Goal: Communication & Community: Share content

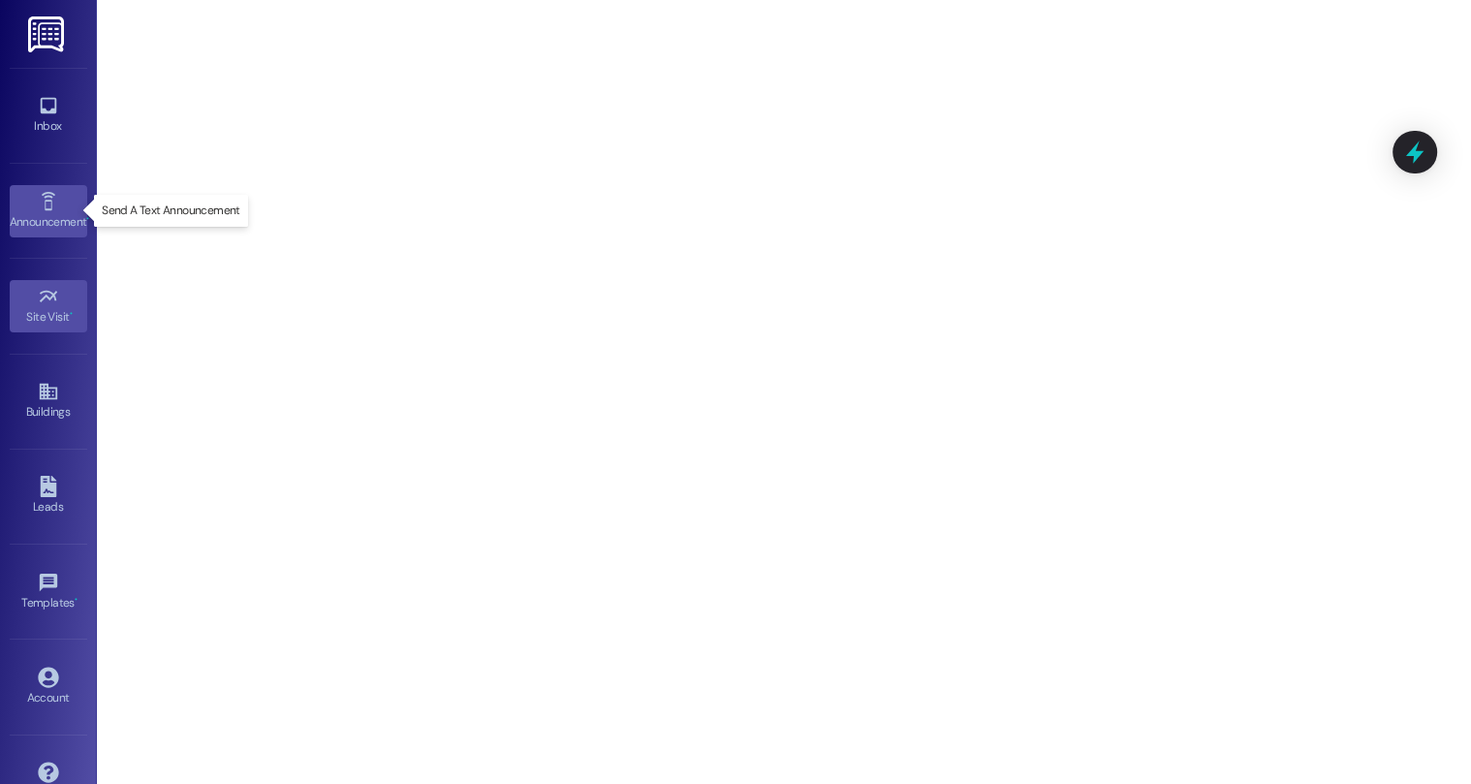
click at [32, 201] on link "Announcement •" at bounding box center [48, 211] width 77 height 52
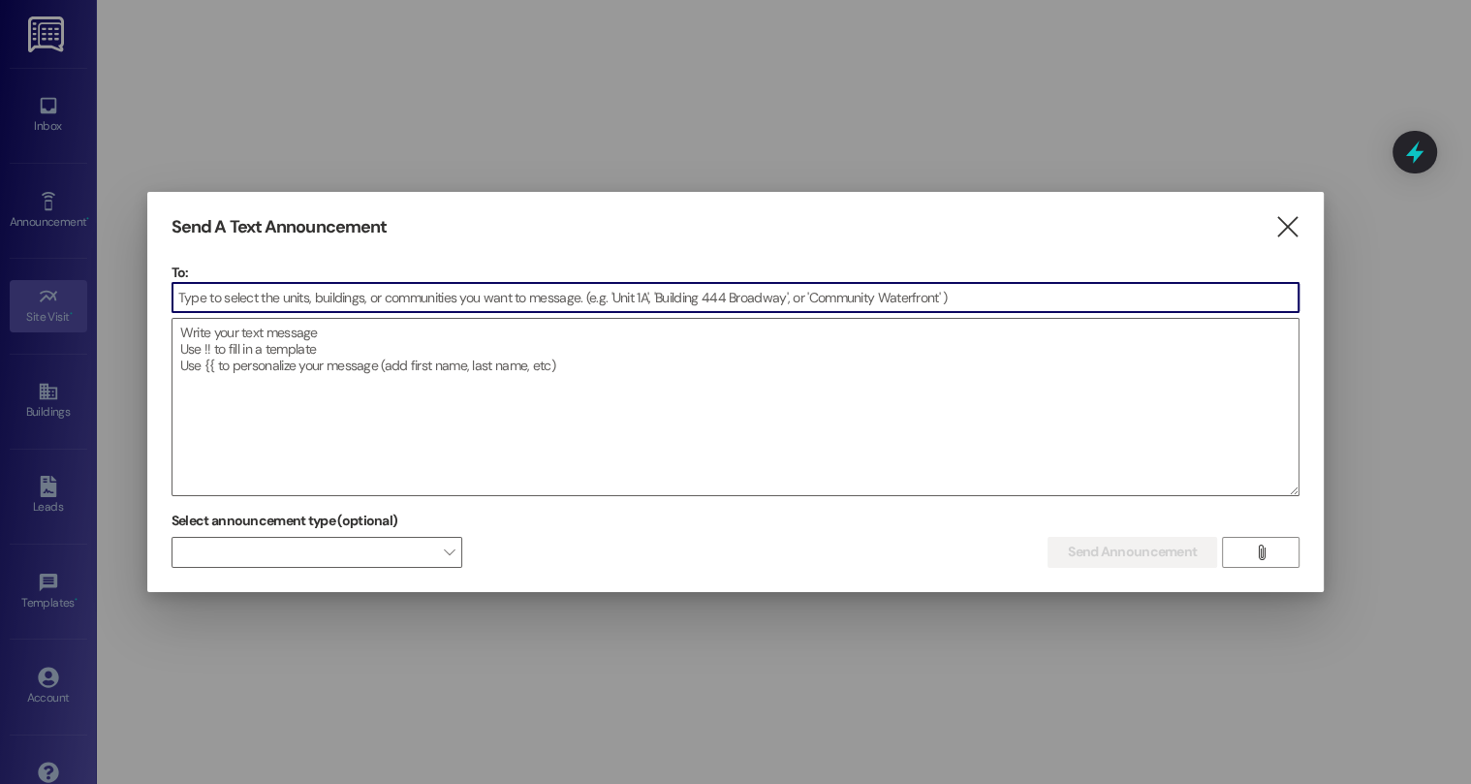
drag, startPoint x: 43, startPoint y: 419, endPoint x: 80, endPoint y: 387, distance: 49.5
click at [42, 418] on div at bounding box center [735, 392] width 1471 height 784
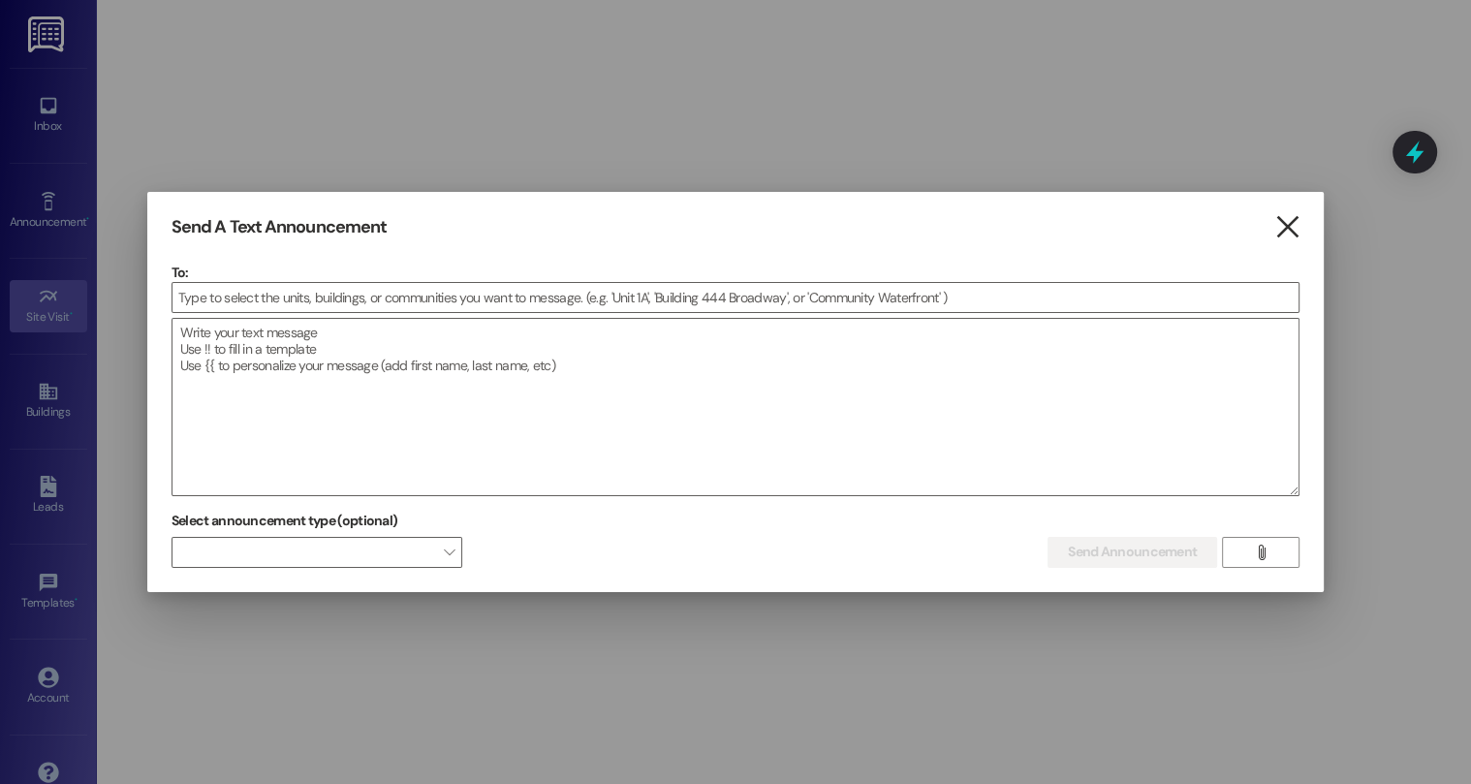
click at [1284, 225] on icon "" at bounding box center [1287, 227] width 26 height 20
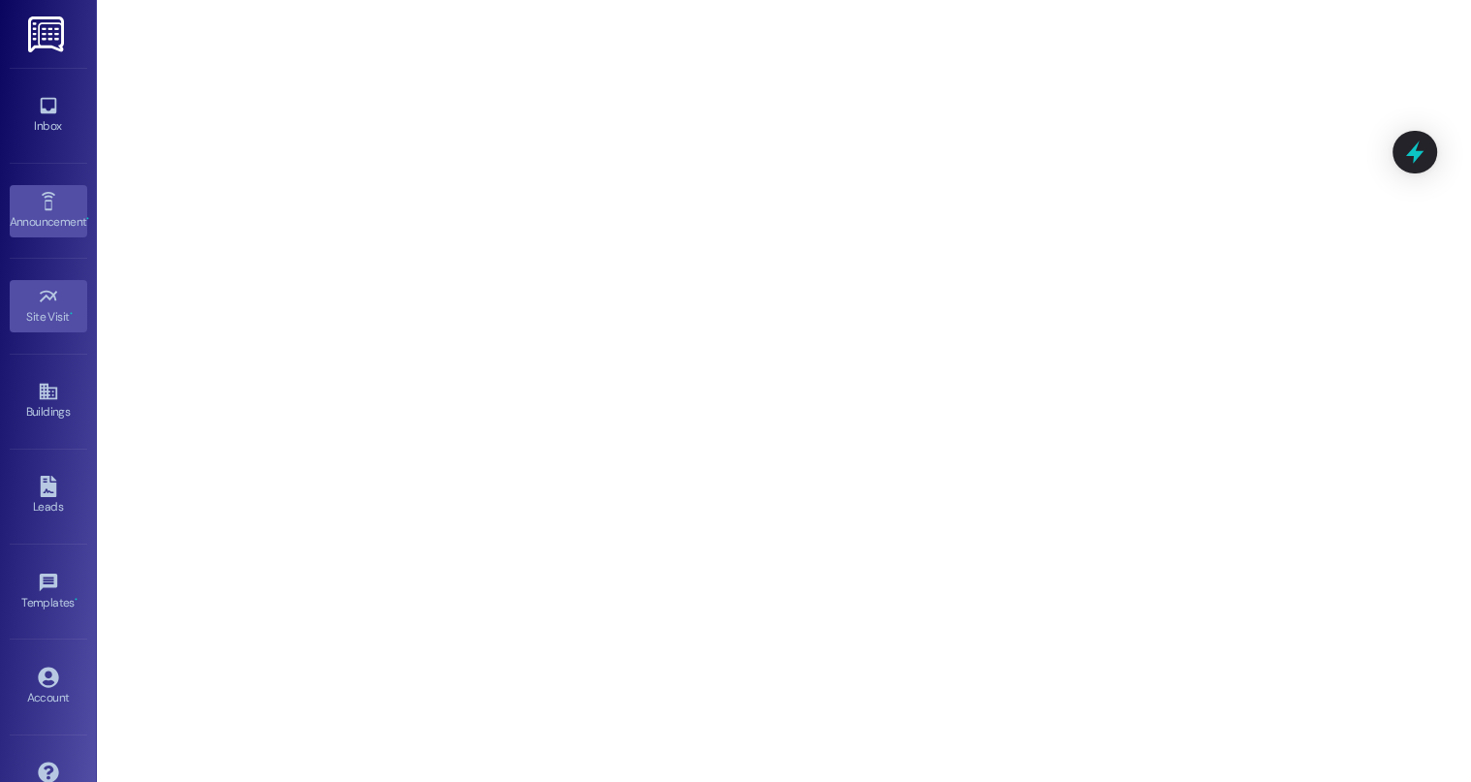
click at [64, 207] on link "Announcement •" at bounding box center [48, 211] width 77 height 52
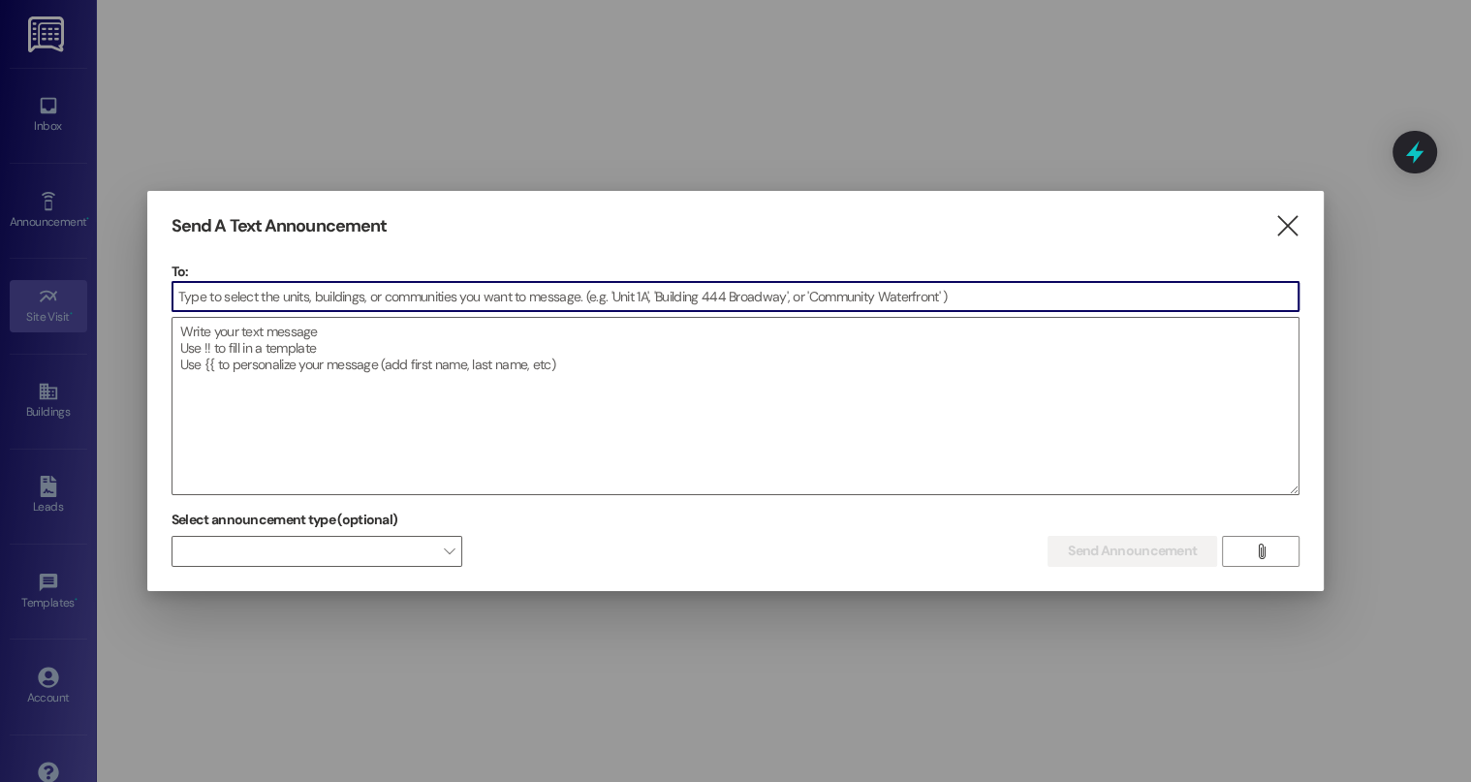
click at [252, 297] on input at bounding box center [735, 296] width 1126 height 29
type input "a"
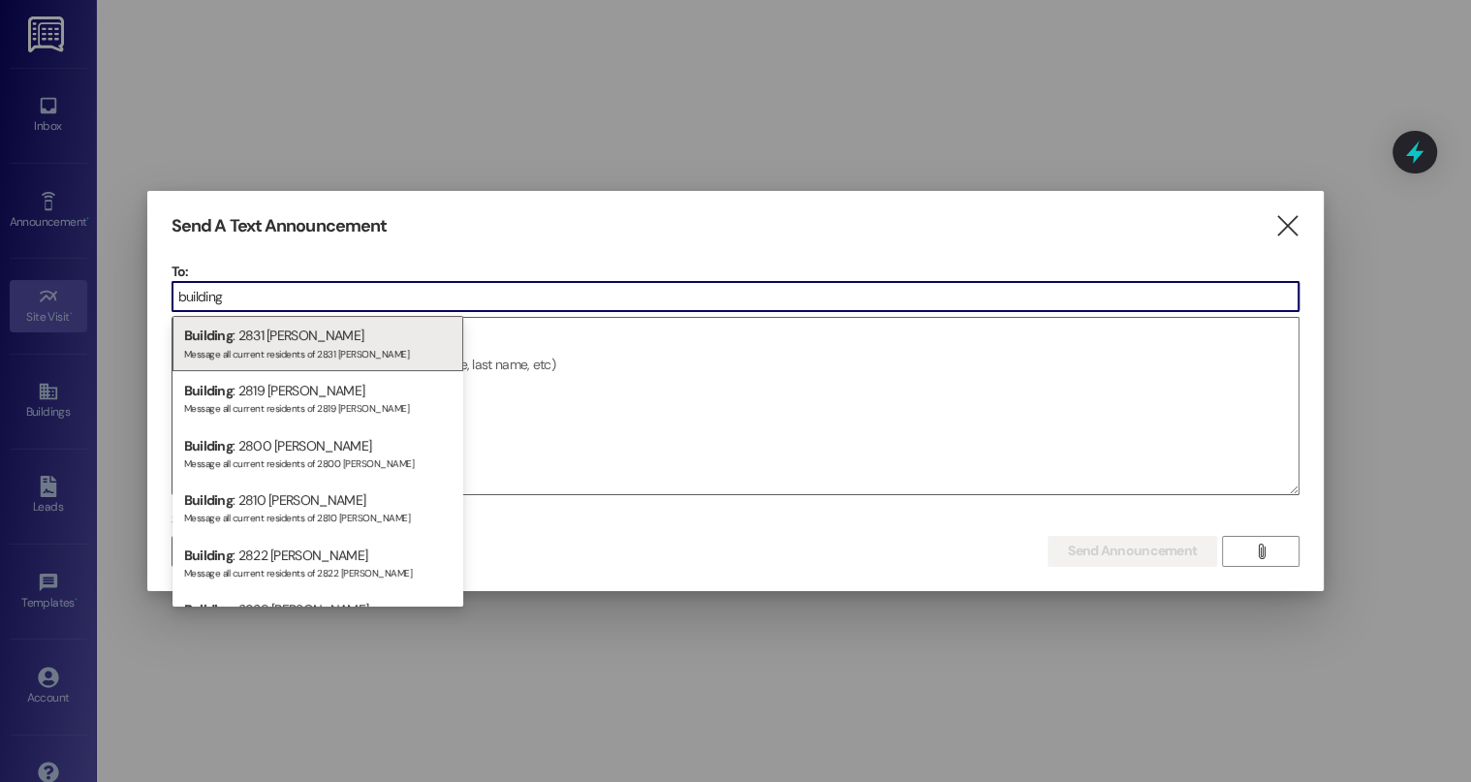
type input "building"
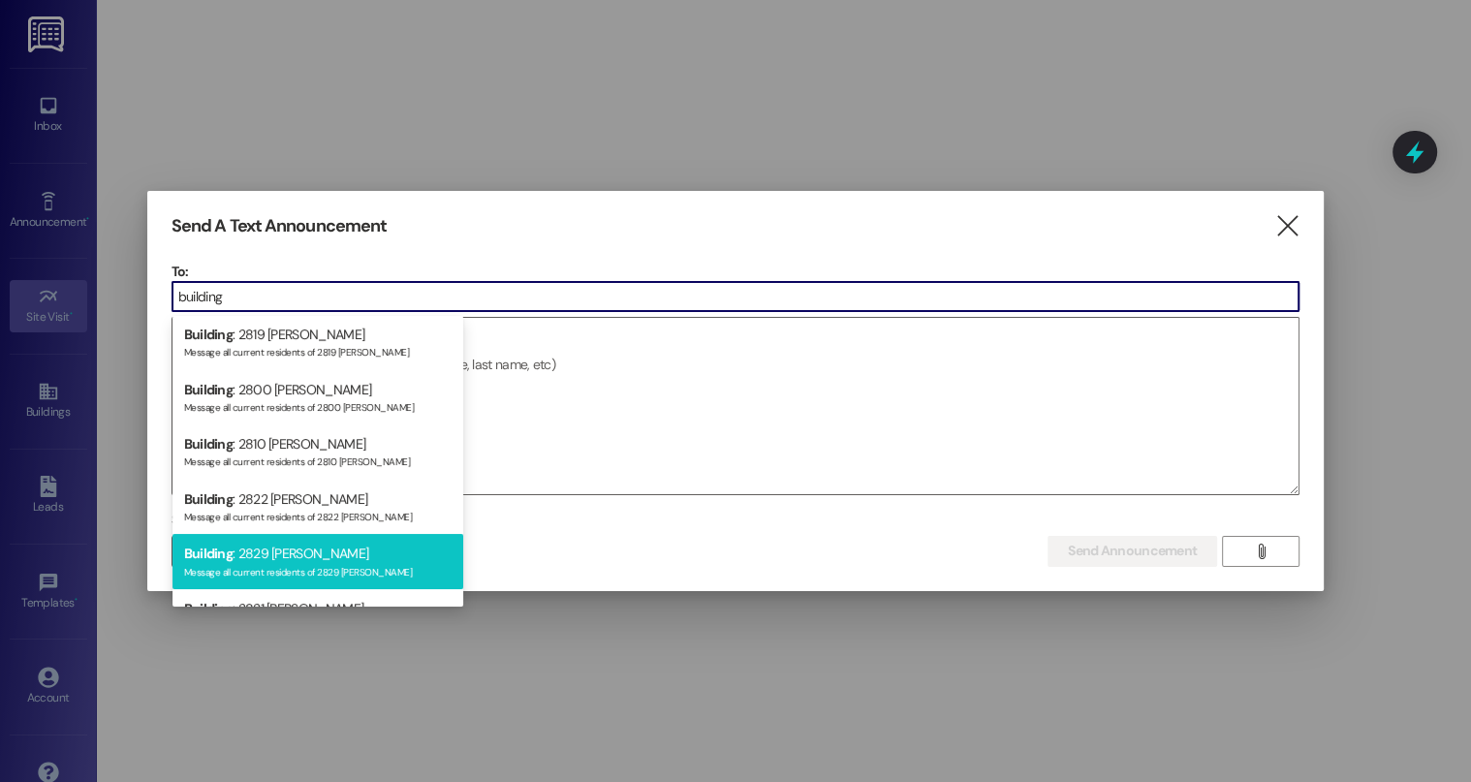
scroll to position [77, 0]
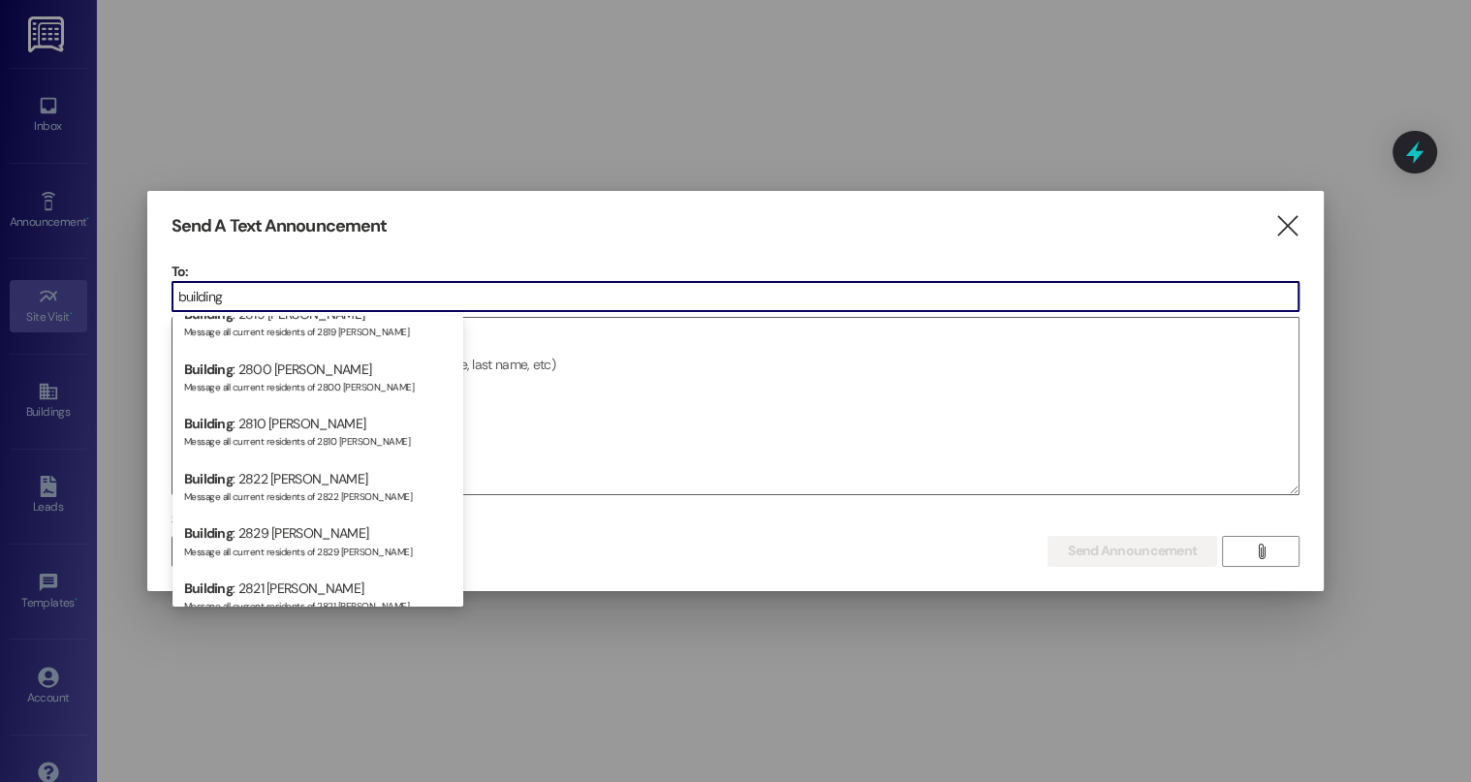
drag, startPoint x: 223, startPoint y: 294, endPoint x: 146, endPoint y: 304, distance: 77.3
click at [147, 304] on div "Send A Text Announcement  To: building  Drop image file here Select announcem…" at bounding box center [735, 391] width 1176 height 400
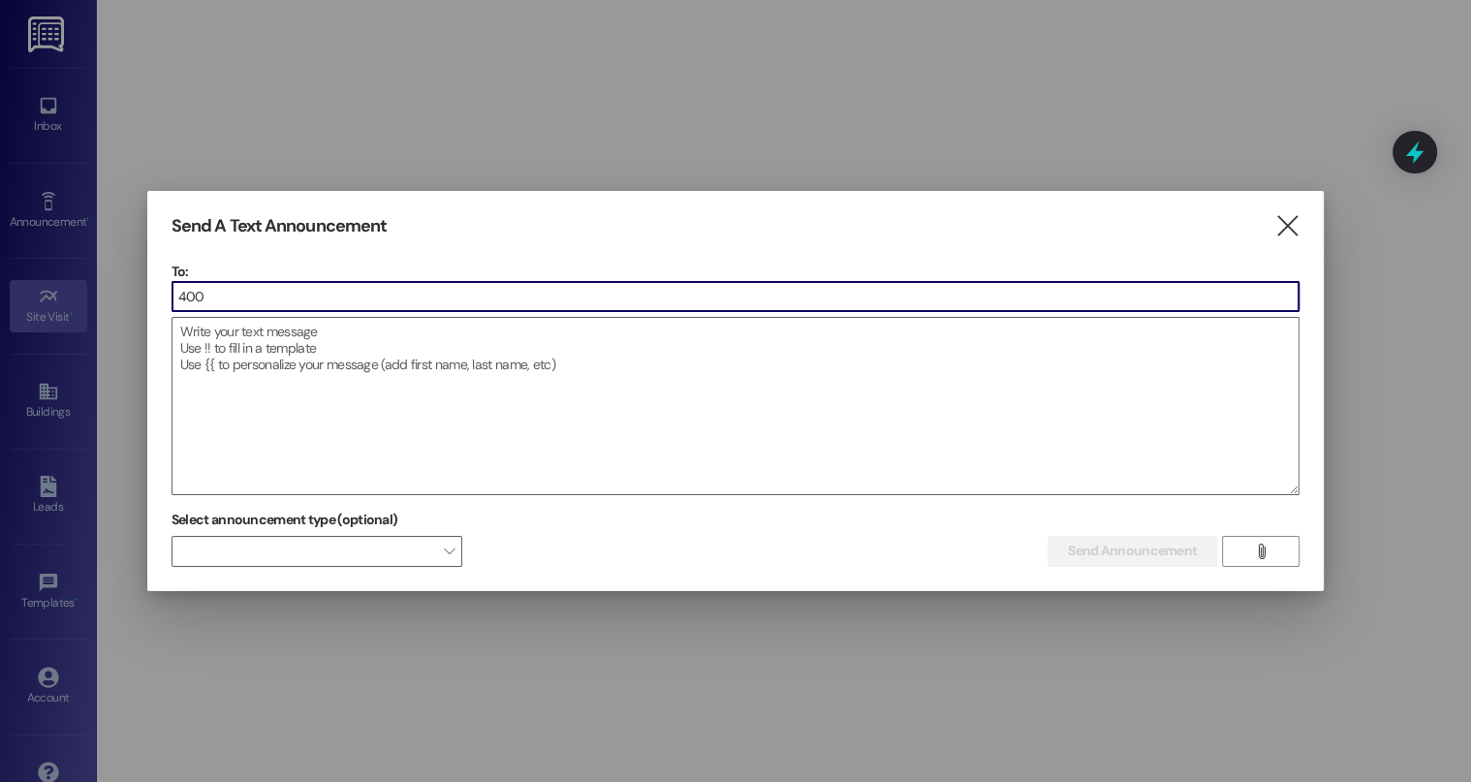
type input "4001"
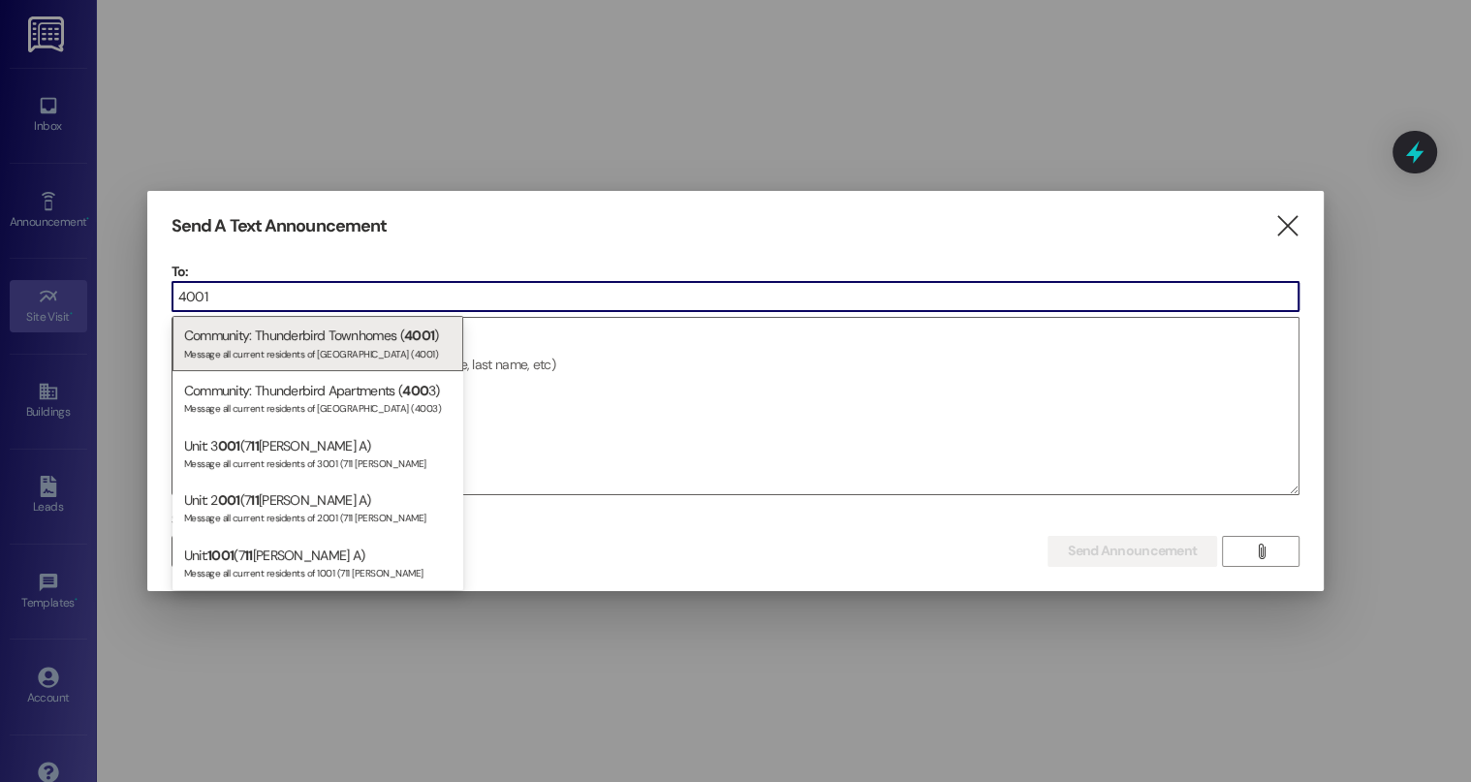
drag, startPoint x: 242, startPoint y: 295, endPoint x: 154, endPoint y: 297, distance: 88.2
click at [154, 297] on div "Send A Text Announcement  To: 4001  Drop image file here Select announcement …" at bounding box center [735, 391] width 1176 height 400
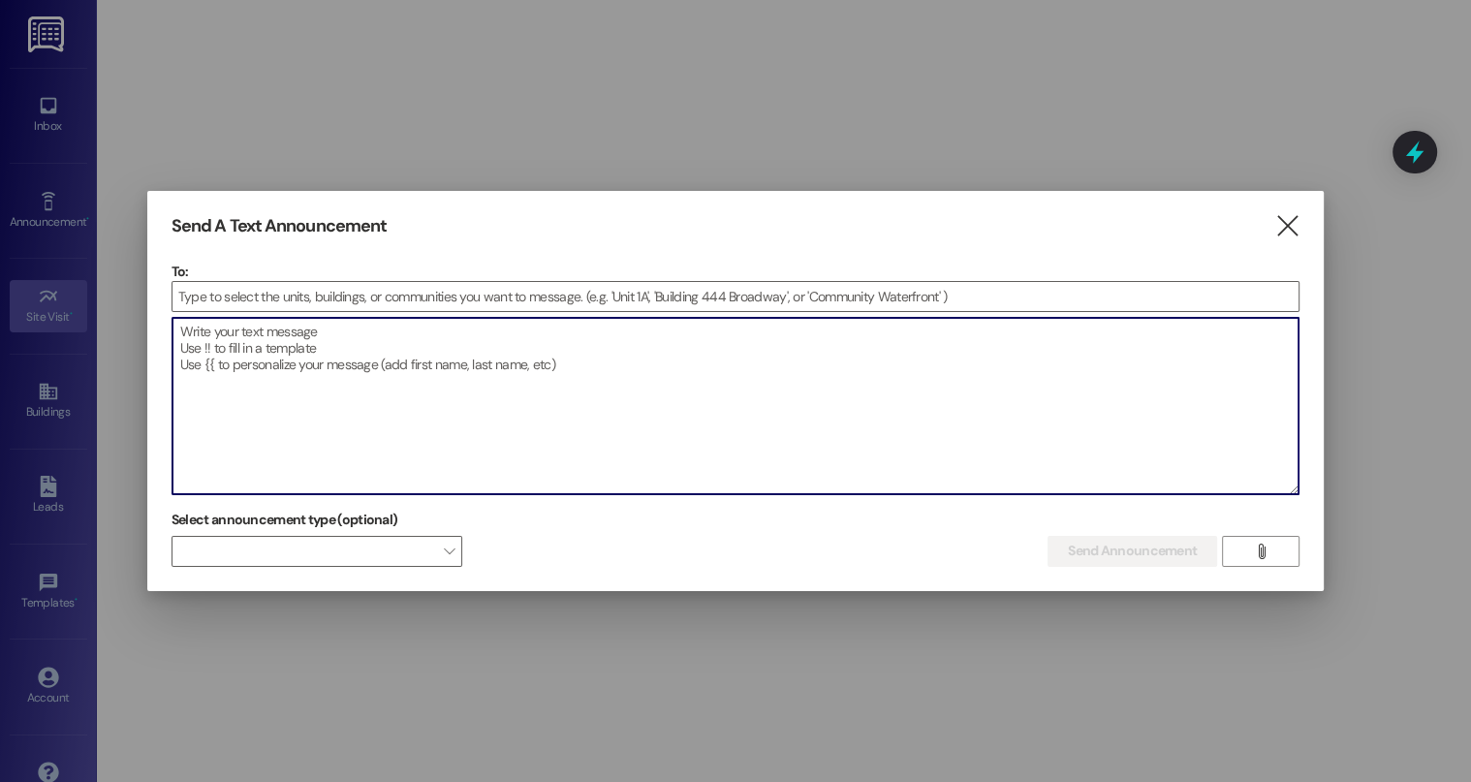
click at [223, 350] on textarea at bounding box center [735, 406] width 1126 height 176
